Goal: Task Accomplishment & Management: Complete application form

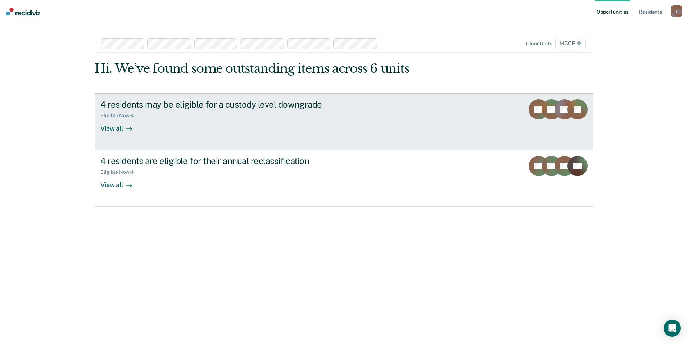
click at [189, 122] on div "4 residents may be eligible for a custody level downgrade Eligible Now : 4 View…" at bounding box center [235, 115] width 270 height 33
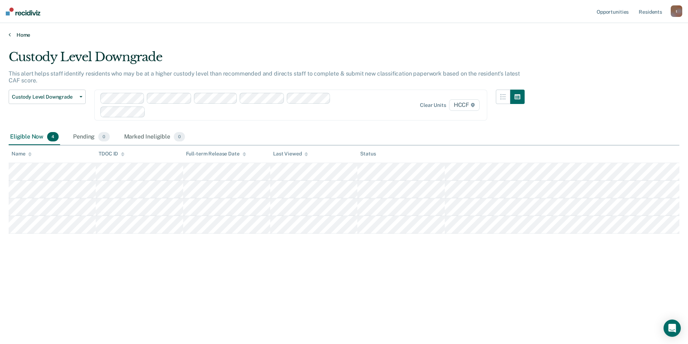
click at [9, 35] on icon at bounding box center [10, 35] width 2 height 6
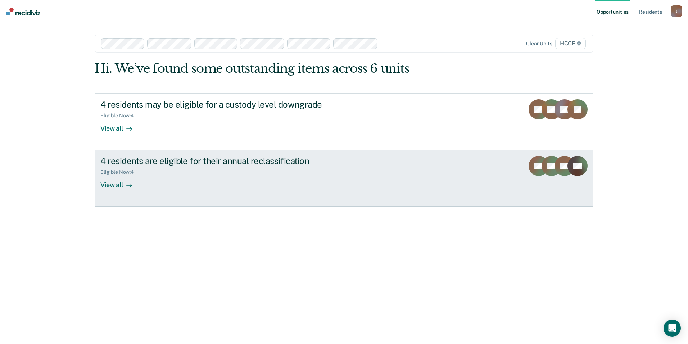
click at [133, 158] on div "4 residents are eligible for their annual reclassification" at bounding box center [226, 161] width 253 height 10
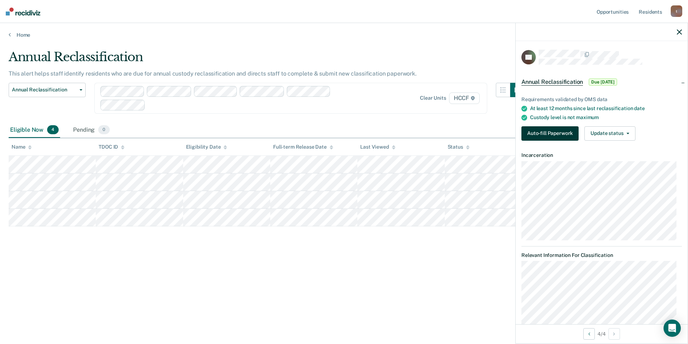
click at [557, 130] on button "Auto-fill Paperwork" at bounding box center [550, 133] width 57 height 14
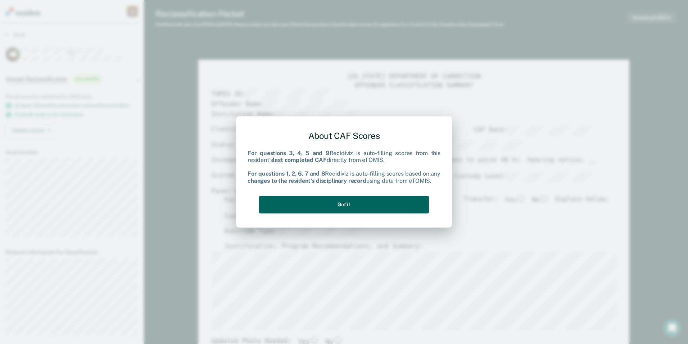
click at [351, 201] on button "Got it" at bounding box center [344, 205] width 170 height 18
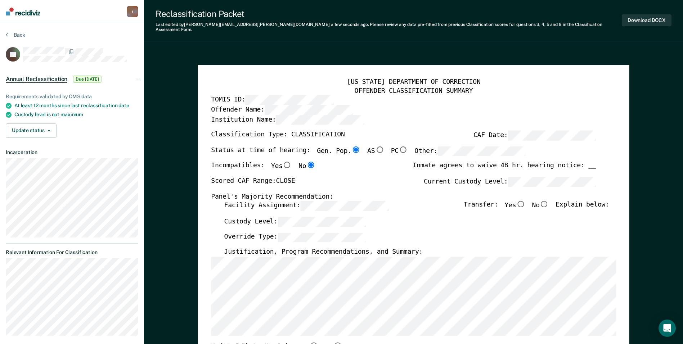
click at [549, 201] on input "No" at bounding box center [544, 204] width 9 height 6
type textarea "x"
radio input "true"
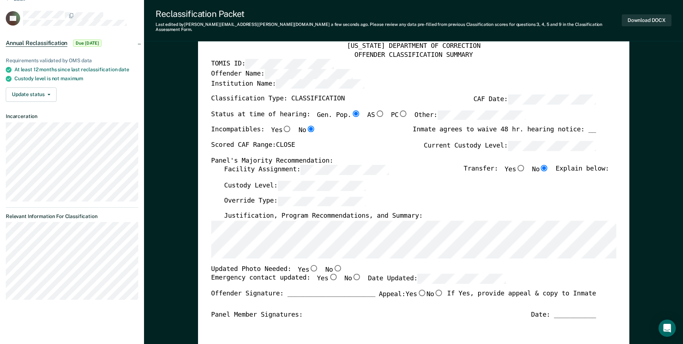
click at [333, 265] on input "No" at bounding box center [337, 268] width 9 height 6
type textarea "x"
radio input "true"
click at [328, 274] on input "Yes" at bounding box center [332, 277] width 9 height 6
type textarea "x"
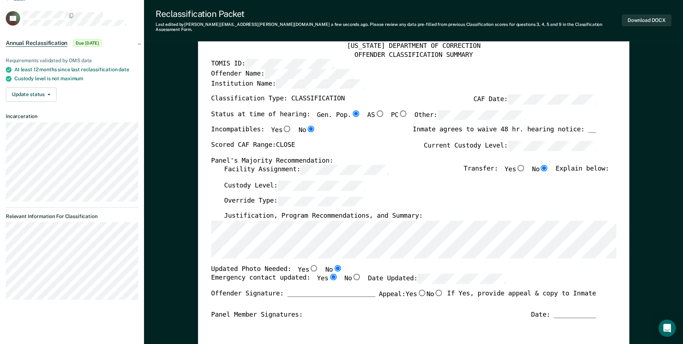
radio input "true"
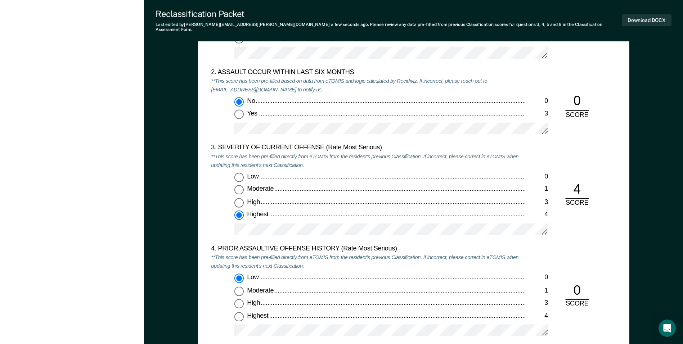
scroll to position [618, 0]
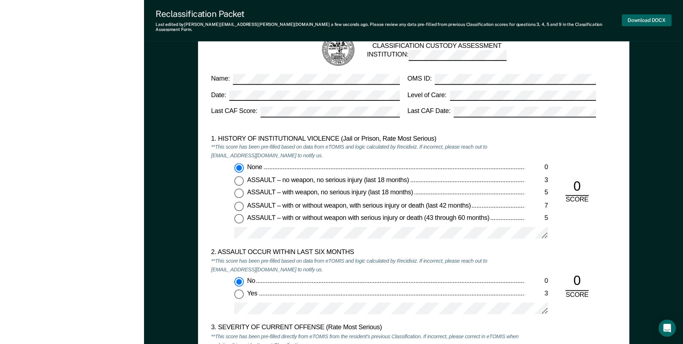
click at [644, 18] on button "Download DOCX" at bounding box center [647, 20] width 50 height 12
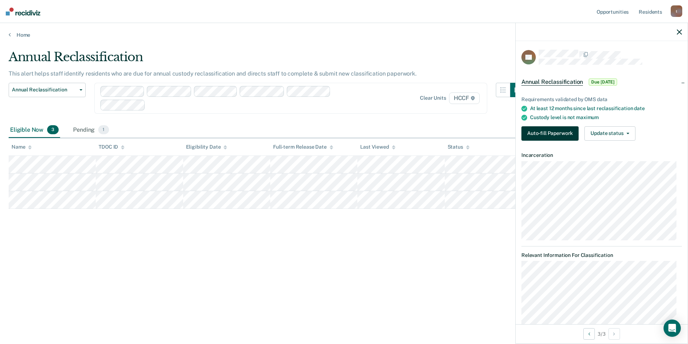
click at [544, 135] on button "Auto-fill Paperwork" at bounding box center [550, 133] width 57 height 14
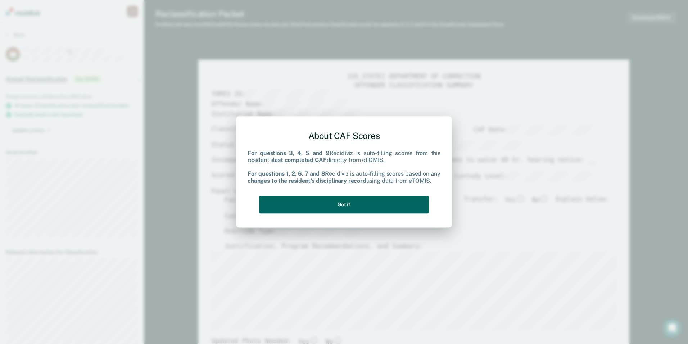
click at [376, 206] on button "Got it" at bounding box center [344, 205] width 170 height 18
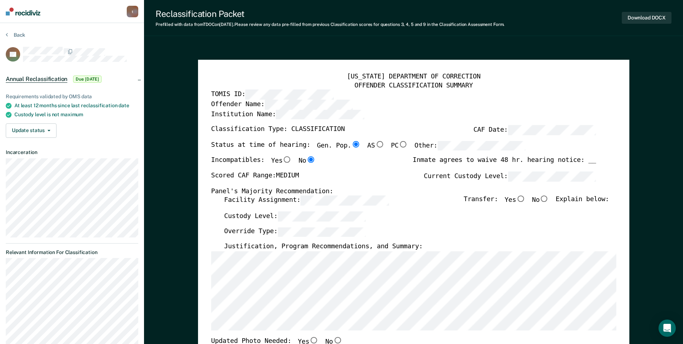
click at [548, 200] on input "No" at bounding box center [544, 199] width 9 height 6
type textarea "x"
radio input "true"
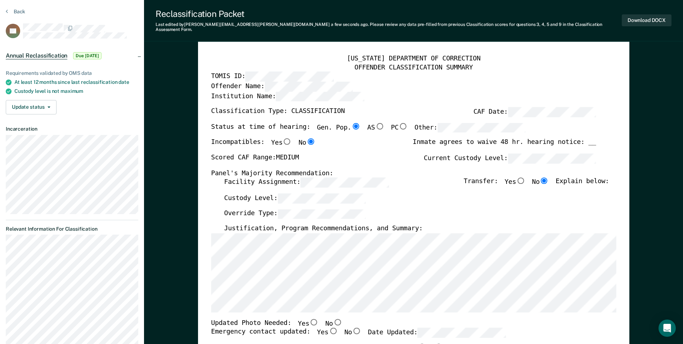
scroll to position [36, 0]
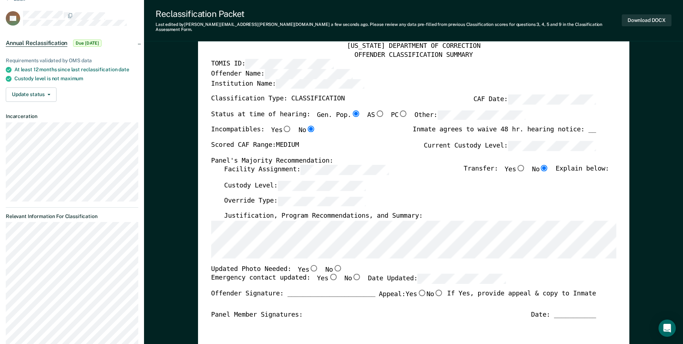
click at [333, 265] on input "No" at bounding box center [337, 268] width 9 height 6
type textarea "x"
radio input "true"
click at [328, 274] on input "Yes" at bounding box center [332, 277] width 9 height 6
type textarea "x"
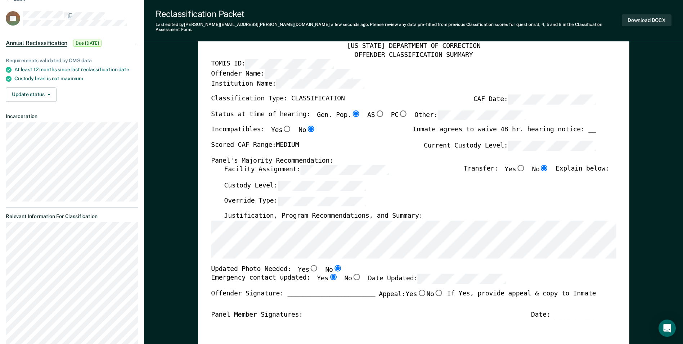
radio input "true"
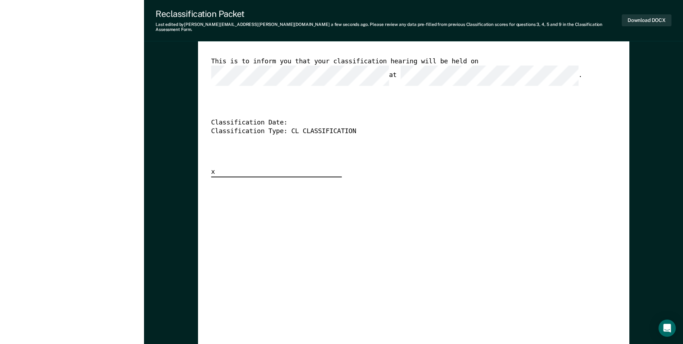
scroll to position [1908, 0]
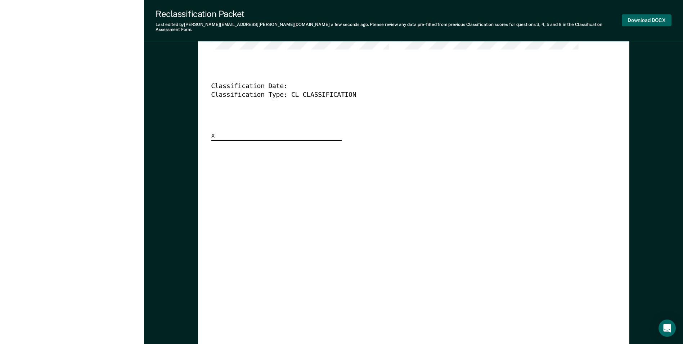
click at [638, 19] on button "Download DOCX" at bounding box center [647, 20] width 50 height 12
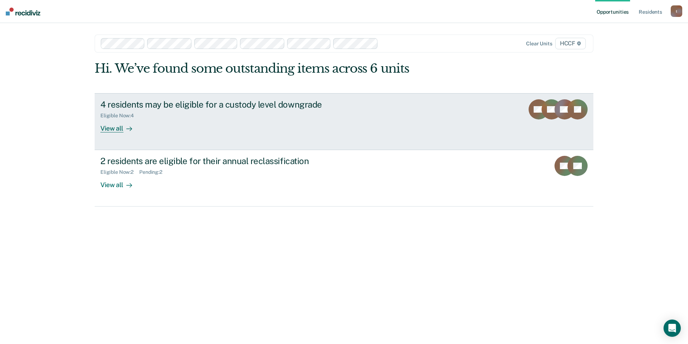
click at [169, 114] on div "Eligible Now : 4" at bounding box center [226, 114] width 253 height 9
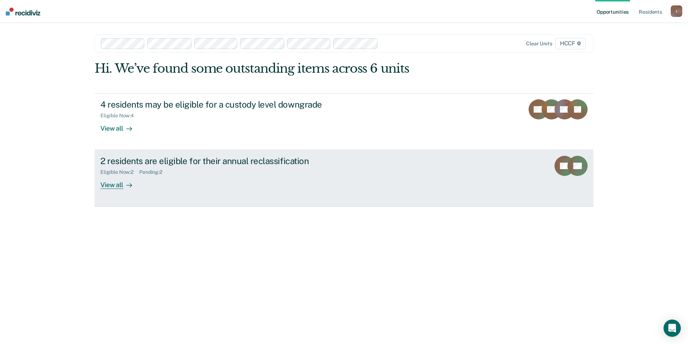
click at [224, 163] on div "2 residents are eligible for their annual reclassification" at bounding box center [226, 161] width 253 height 10
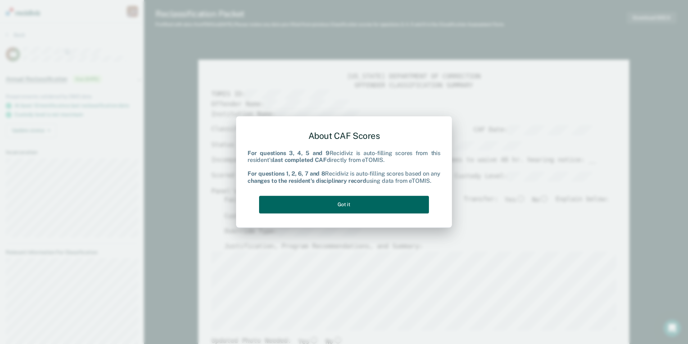
click at [368, 208] on button "Got it" at bounding box center [344, 205] width 170 height 18
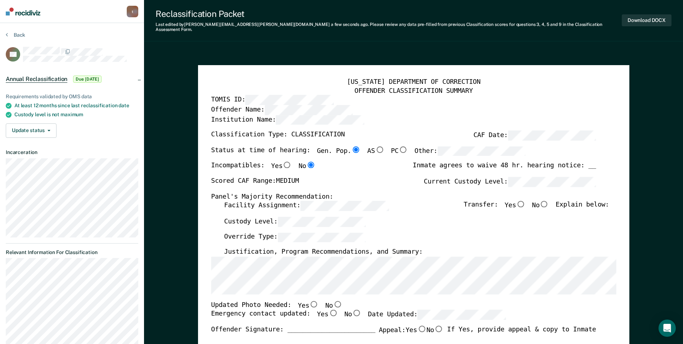
click at [333, 301] on input "No" at bounding box center [337, 304] width 9 height 6
type textarea "x"
radio input "true"
drag, startPoint x: 323, startPoint y: 306, endPoint x: 393, endPoint y: 306, distance: 70.2
click at [328, 310] on input "Yes" at bounding box center [332, 313] width 9 height 6
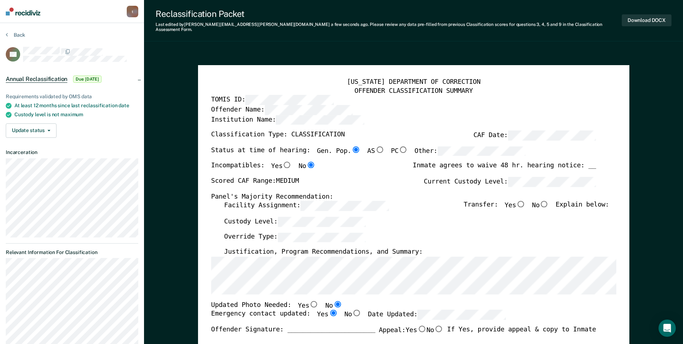
type textarea "x"
radio input "true"
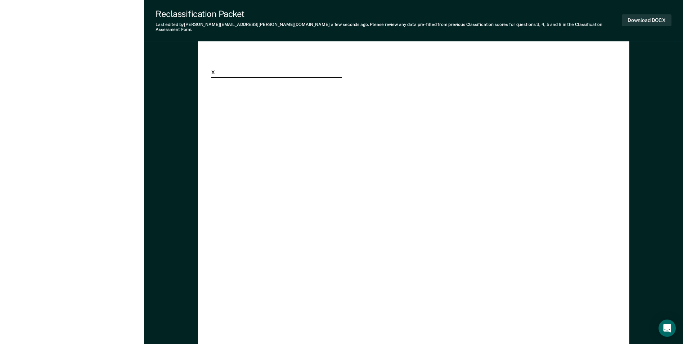
scroll to position [2052, 0]
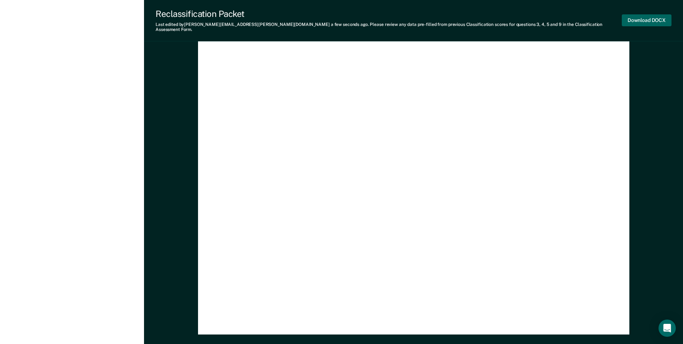
click at [642, 17] on button "Download DOCX" at bounding box center [647, 20] width 50 height 12
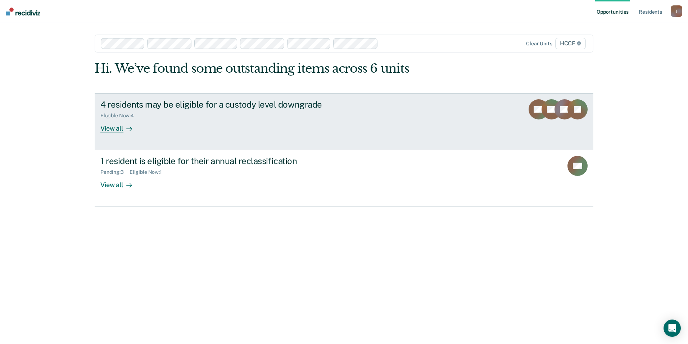
click at [155, 119] on div "4 residents may be eligible for a custody level downgrade Eligible Now : 4 View…" at bounding box center [235, 115] width 270 height 33
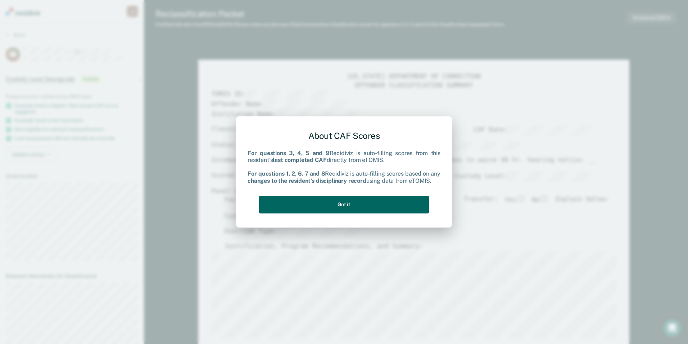
click at [367, 201] on button "Got it" at bounding box center [344, 205] width 170 height 18
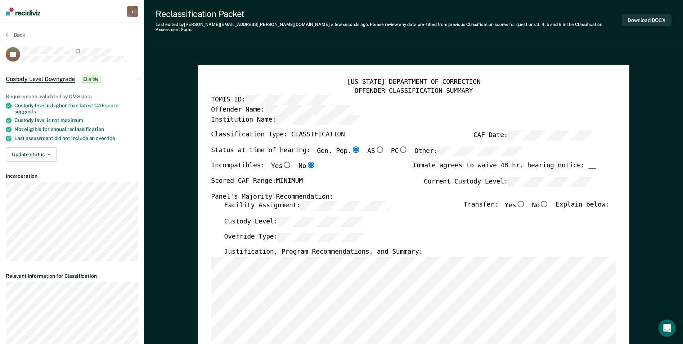
click at [549, 201] on input "No" at bounding box center [544, 204] width 9 height 6
type textarea "x"
radio input "true"
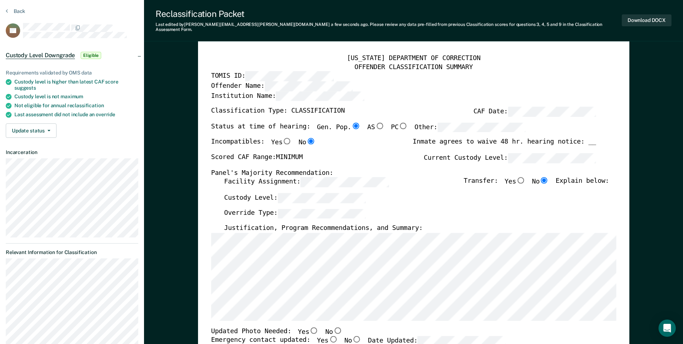
scroll to position [36, 0]
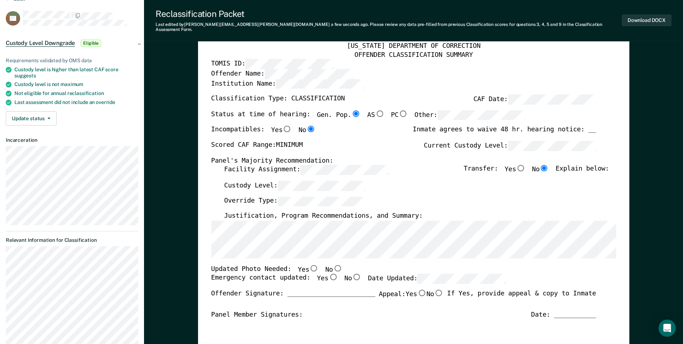
click at [333, 265] on input "No" at bounding box center [337, 268] width 9 height 6
type textarea "x"
radio input "true"
click at [328, 274] on input "Yes" at bounding box center [332, 277] width 9 height 6
type textarea "x"
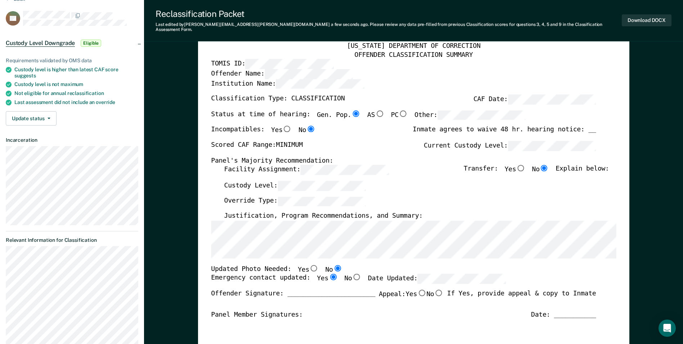
radio input "true"
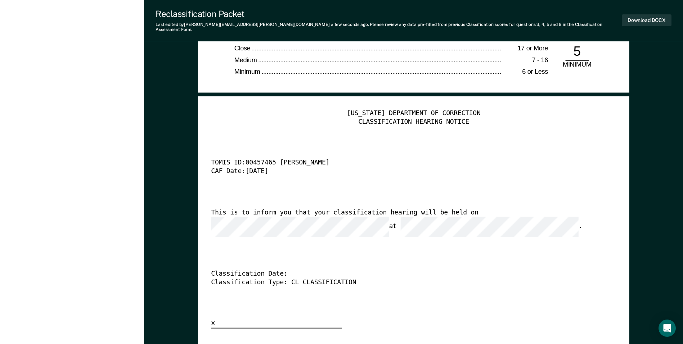
scroll to position [1728, 0]
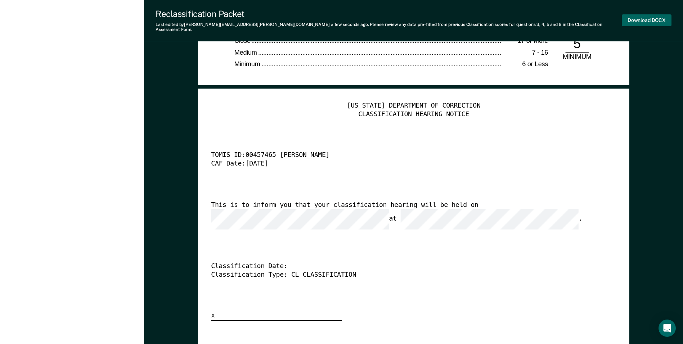
click at [636, 17] on button "Download DOCX" at bounding box center [647, 20] width 50 height 12
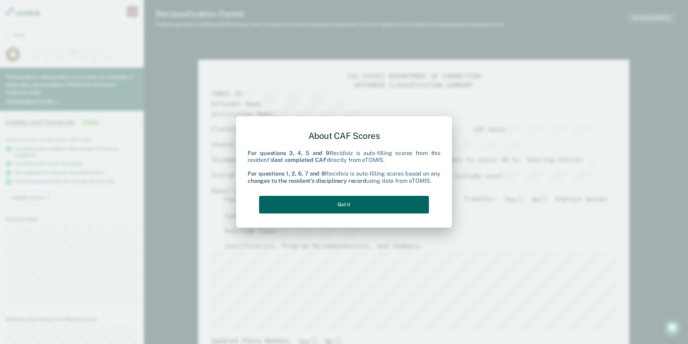
click at [354, 206] on button "Got it" at bounding box center [344, 205] width 170 height 18
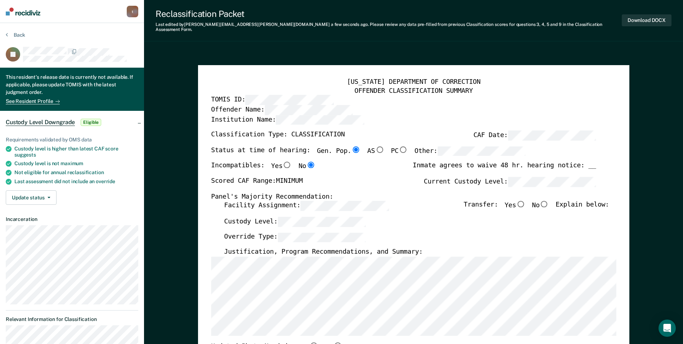
click at [549, 201] on input "No" at bounding box center [544, 204] width 9 height 6
type textarea "x"
radio input "true"
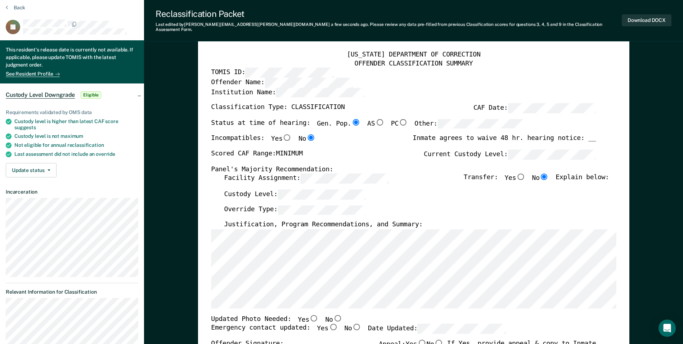
scroll to position [72, 0]
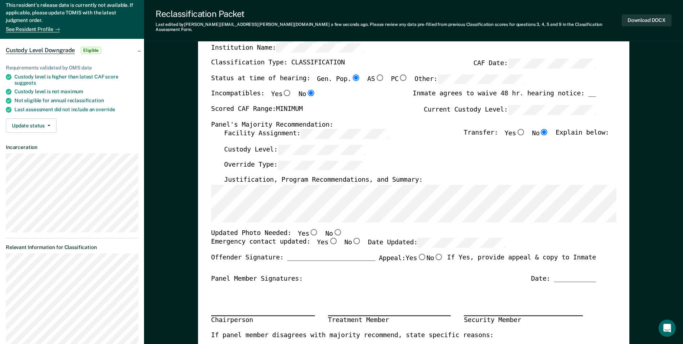
click at [333, 229] on input "No" at bounding box center [337, 232] width 9 height 6
type textarea "x"
radio input "true"
click at [328, 238] on input "Yes" at bounding box center [332, 241] width 9 height 6
type textarea "x"
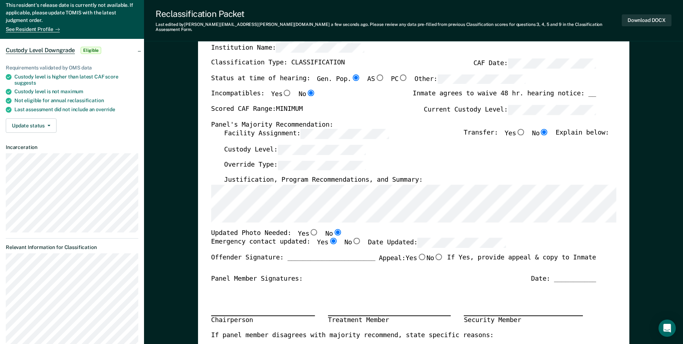
radio input "true"
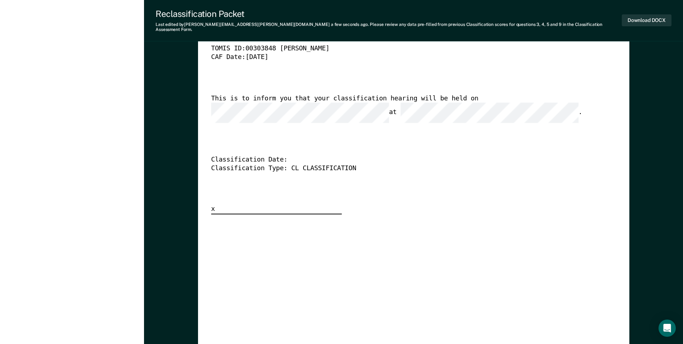
scroll to position [1872, 0]
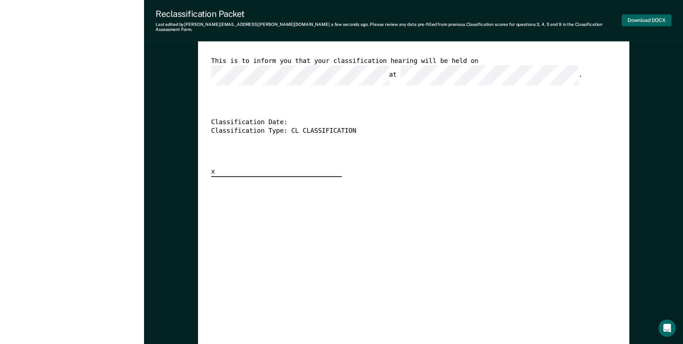
click at [656, 17] on button "Download DOCX" at bounding box center [647, 20] width 50 height 12
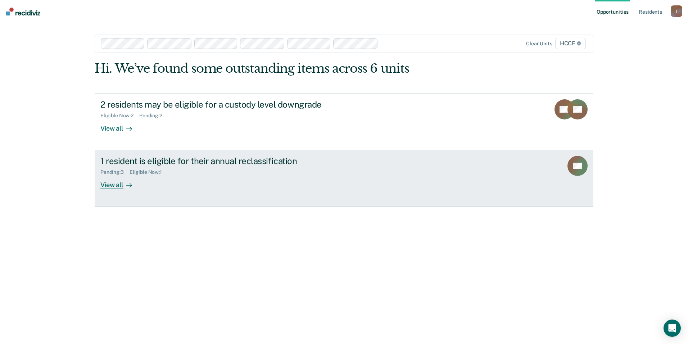
click at [151, 170] on div "Eligible Now : 1" at bounding box center [149, 172] width 38 height 6
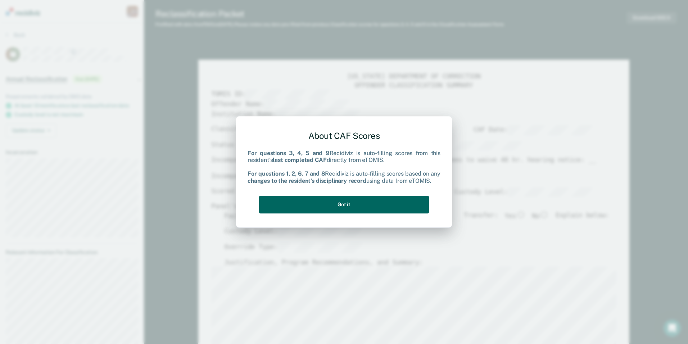
click at [346, 203] on button "Got it" at bounding box center [344, 205] width 170 height 18
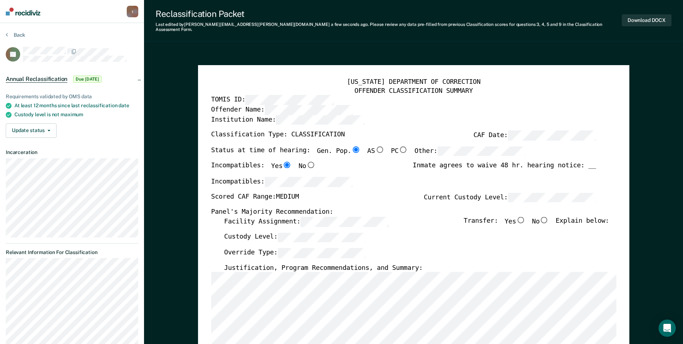
click at [548, 217] on input "No" at bounding box center [544, 220] width 9 height 6
type textarea "x"
radio input "true"
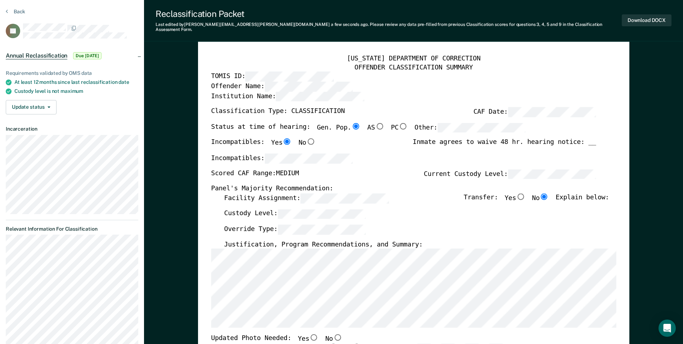
scroll to position [36, 0]
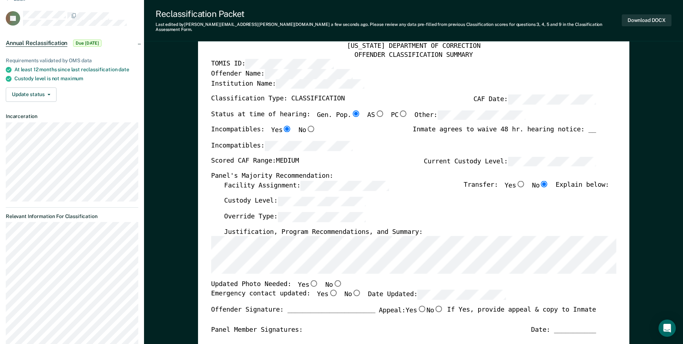
drag, startPoint x: 330, startPoint y: 278, endPoint x: 357, endPoint y: 275, distance: 27.5
click at [333, 280] on input "No" at bounding box center [337, 283] width 9 height 6
type textarea "x"
radio input "true"
click at [328, 290] on input "Yes" at bounding box center [332, 293] width 9 height 6
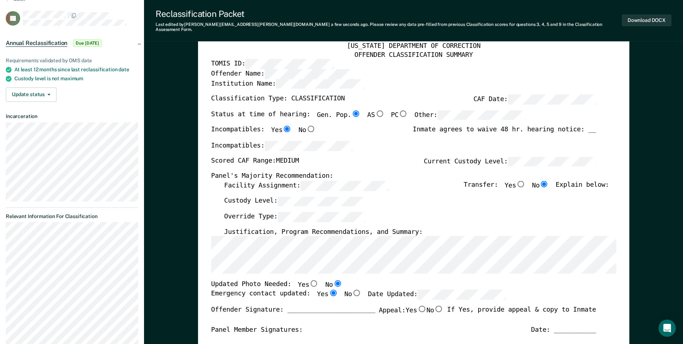
type textarea "x"
radio input "true"
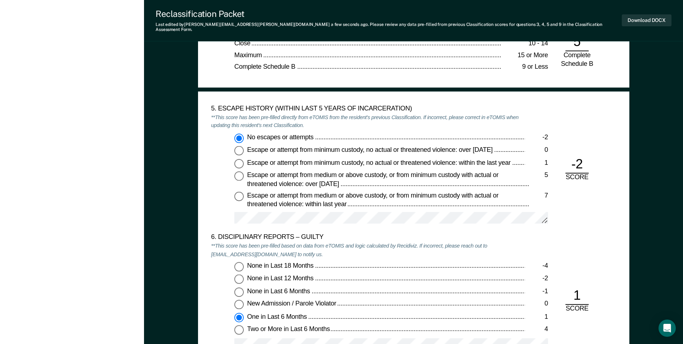
scroll to position [1152, 0]
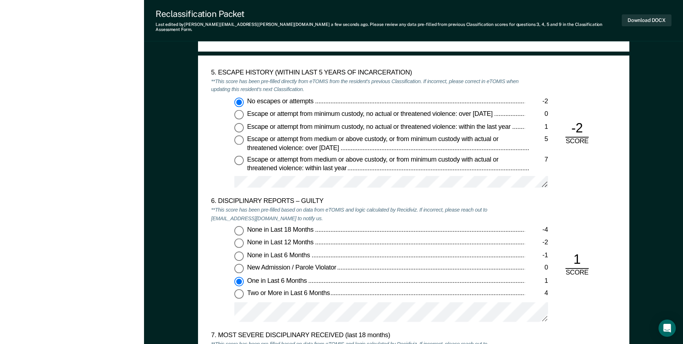
click at [242, 290] on input "Two or More in Last 6 Months 4" at bounding box center [238, 293] width 9 height 9
type textarea "x"
radio input "false"
radio input "true"
click at [240, 277] on input "One in Last 6 Months 1" at bounding box center [238, 281] width 9 height 9
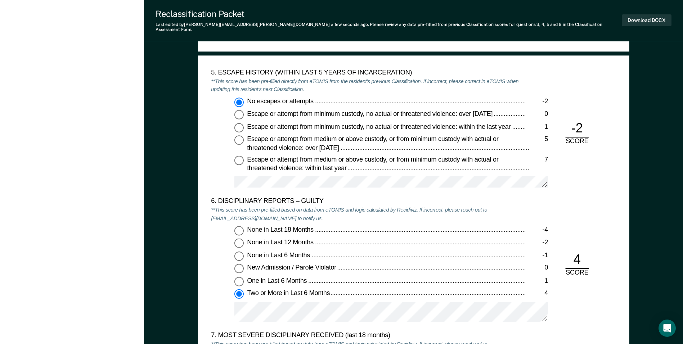
type textarea "x"
radio input "true"
radio input "false"
type textarea "x"
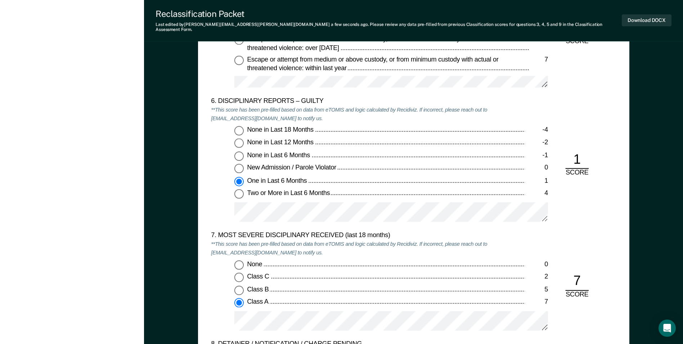
scroll to position [1260, 0]
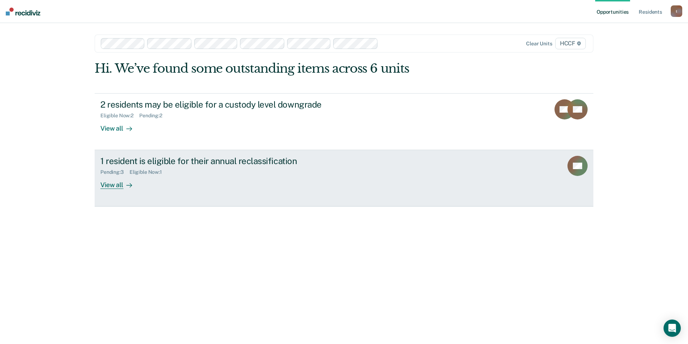
click at [150, 169] on div "Eligible Now : 1" at bounding box center [149, 172] width 38 height 6
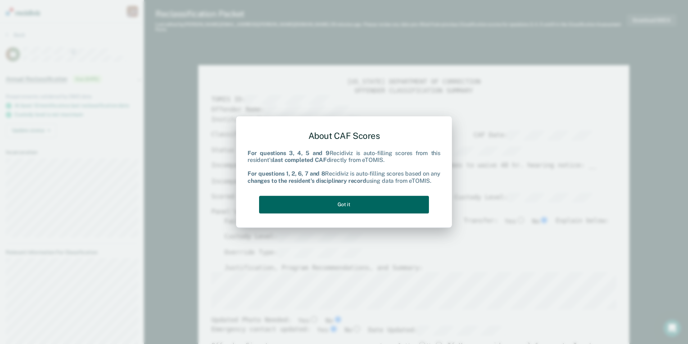
click at [374, 203] on button "Got it" at bounding box center [344, 205] width 170 height 18
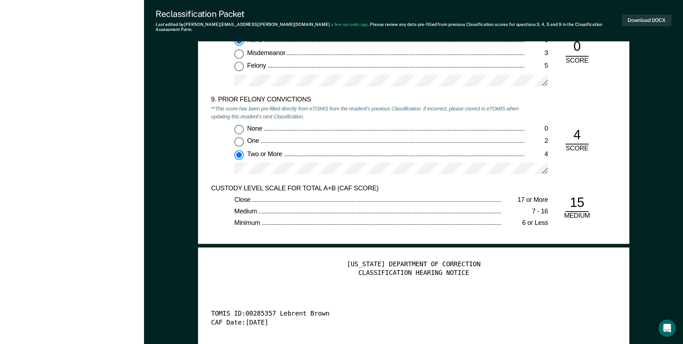
scroll to position [1584, 0]
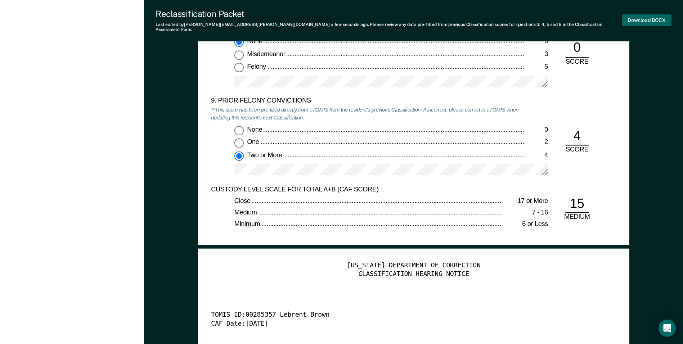
click at [637, 15] on button "Download DOCX" at bounding box center [647, 20] width 50 height 12
type textarea "x"
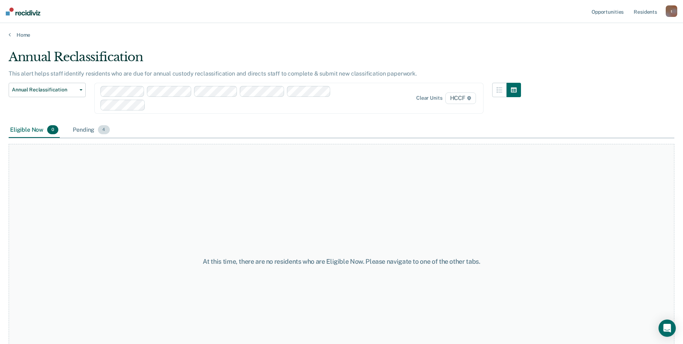
click at [82, 129] on div "Pending 4" at bounding box center [91, 130] width 40 height 16
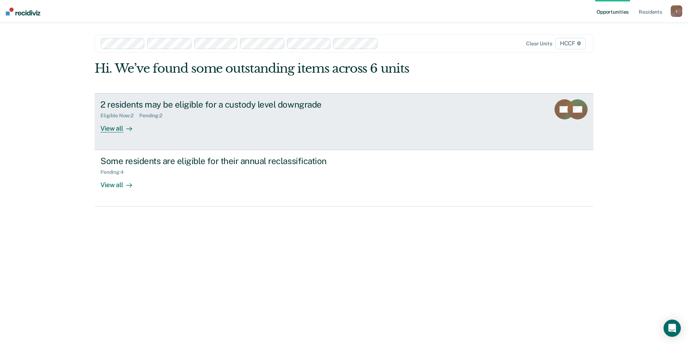
click at [198, 121] on div "2 residents may be eligible for a custody level downgrade Eligible Now : 2 Pend…" at bounding box center [235, 115] width 270 height 33
